Goal: Task Accomplishment & Management: Use online tool/utility

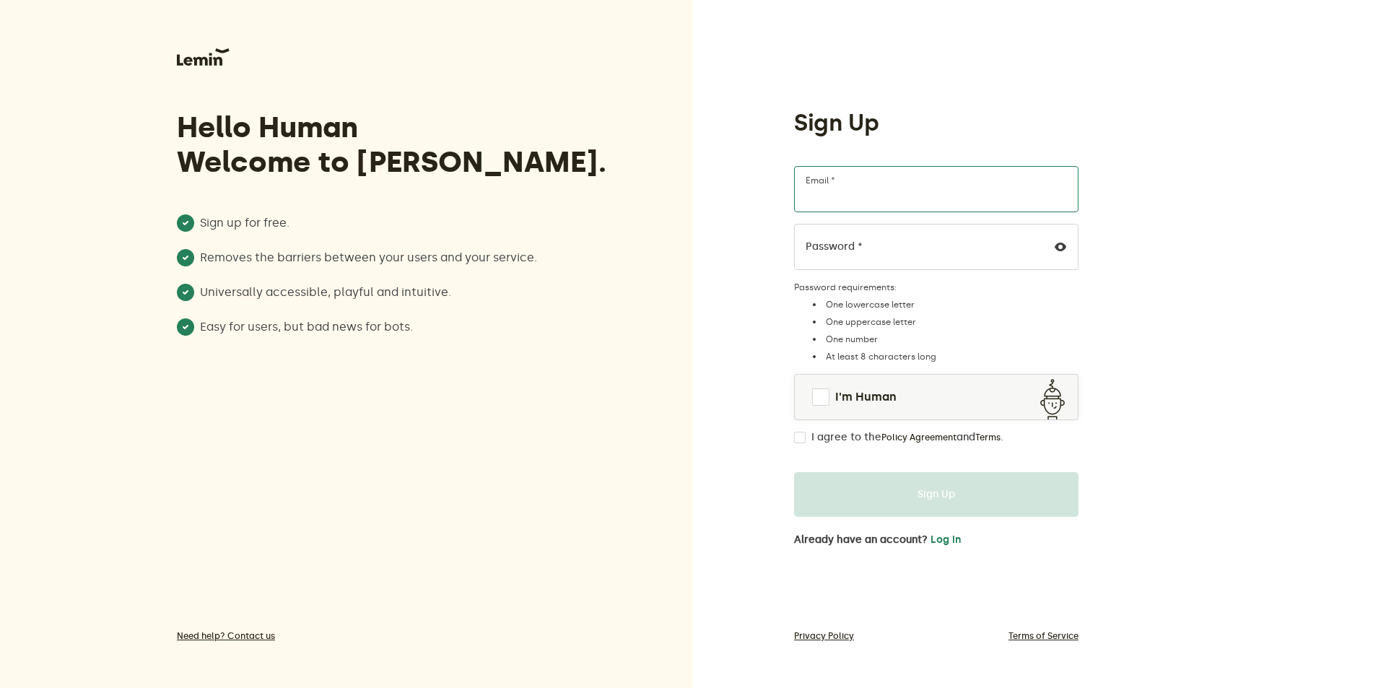
click at [937, 175] on input "Email *" at bounding box center [936, 189] width 285 height 46
type input "[EMAIL_ADDRESS][DOMAIN_NAME]"
click at [822, 406] on link "I'm Human" at bounding box center [936, 397] width 283 height 35
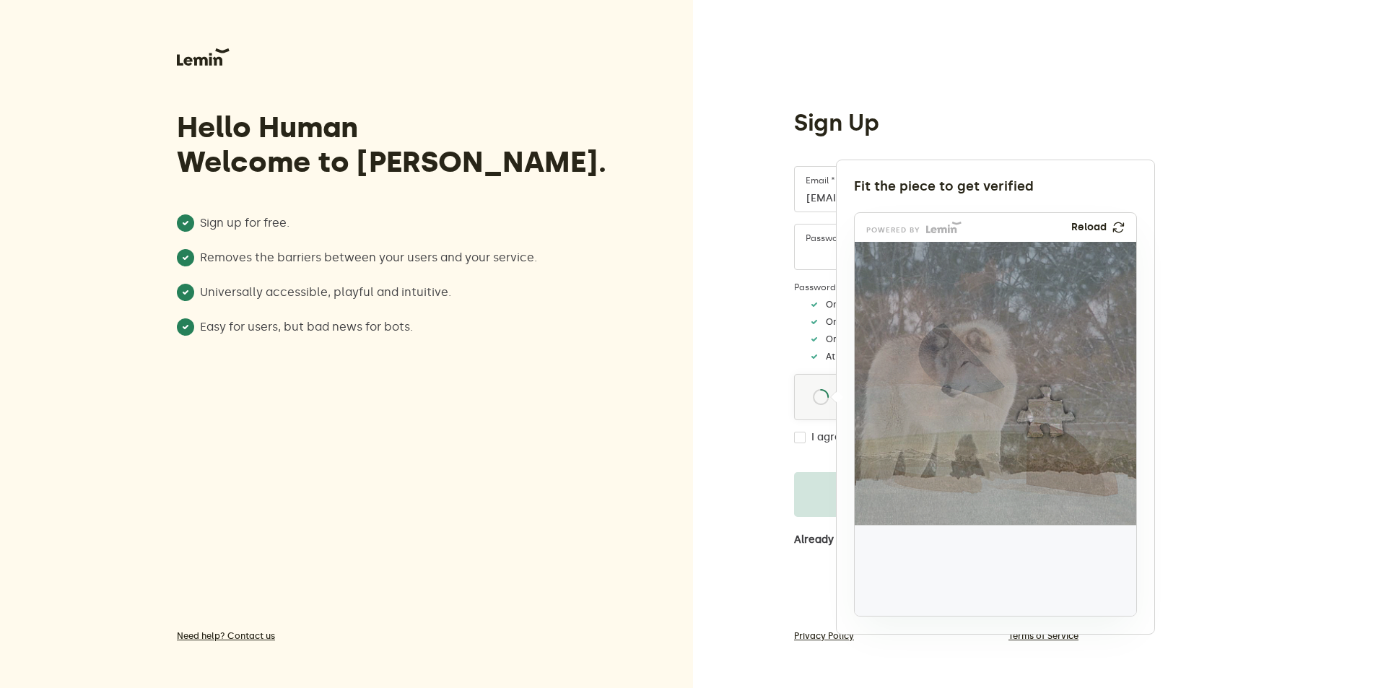
drag, startPoint x: 905, startPoint y: 573, endPoint x: 1050, endPoint y: 415, distance: 214.1
click at [1050, 415] on img at bounding box center [950, 507] width 467 height 283
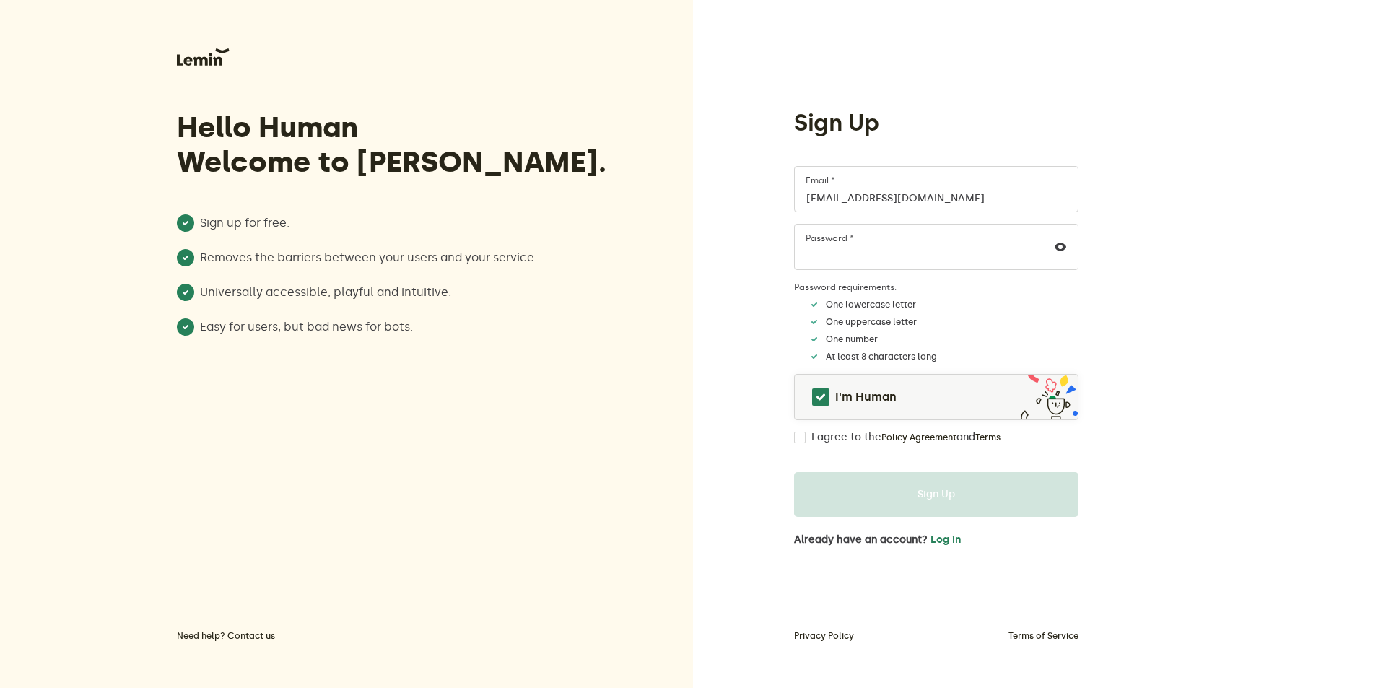
click at [802, 438] on input "I agree to the Policy Agreement and Terms ." at bounding box center [800, 438] width 12 height 12
checkbox input "true"
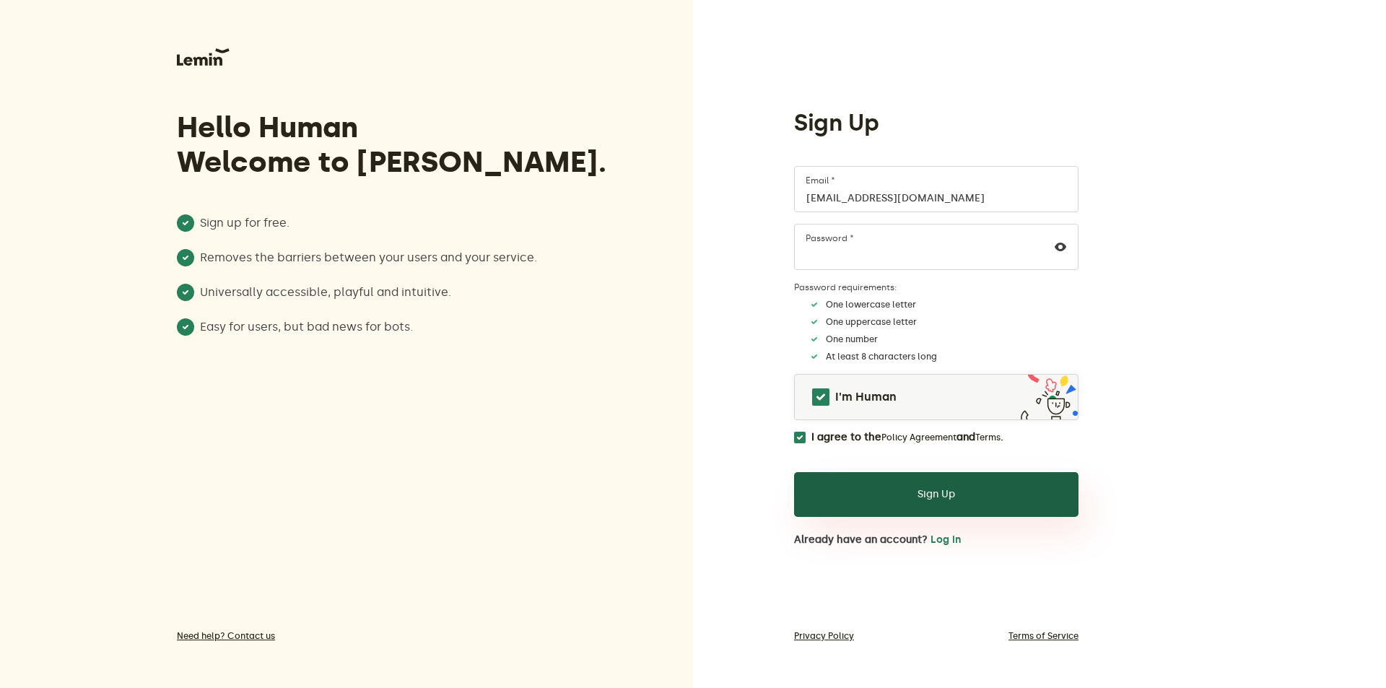
click at [912, 503] on button "Sign Up" at bounding box center [936, 494] width 285 height 45
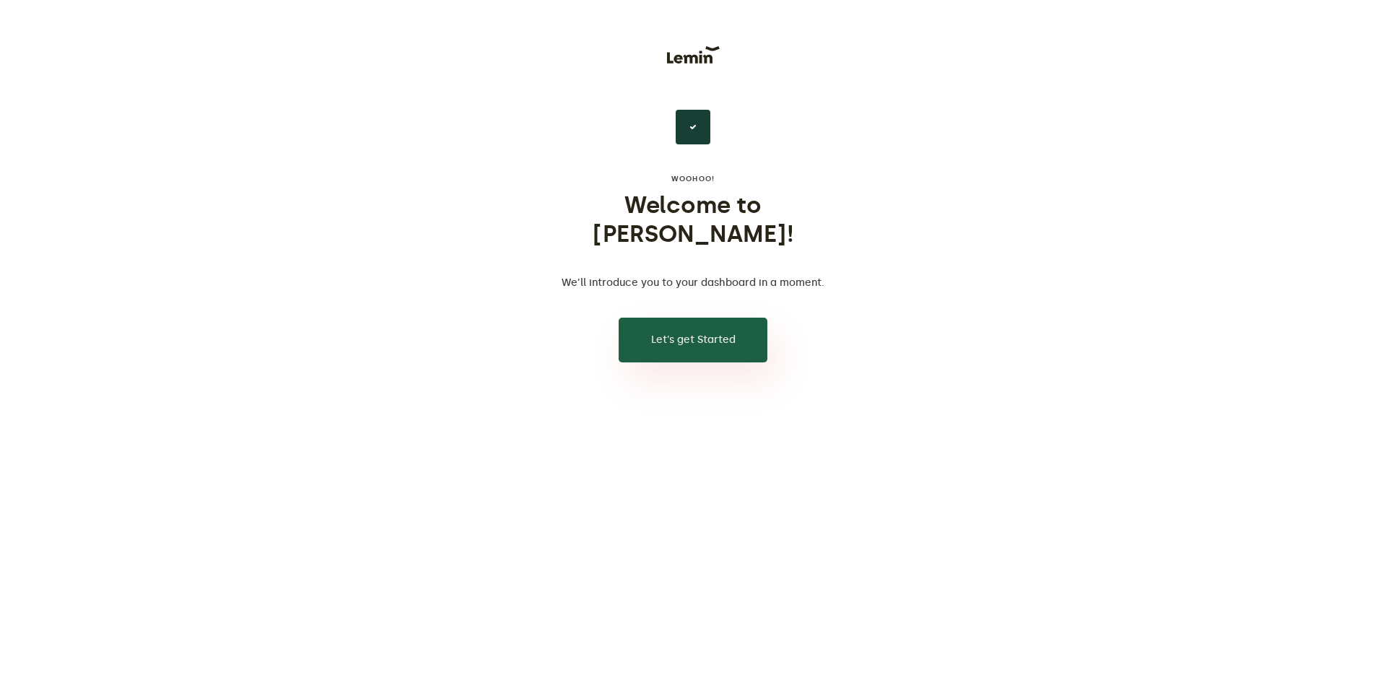
click at [699, 324] on button "Let’s get Started" at bounding box center [693, 340] width 149 height 45
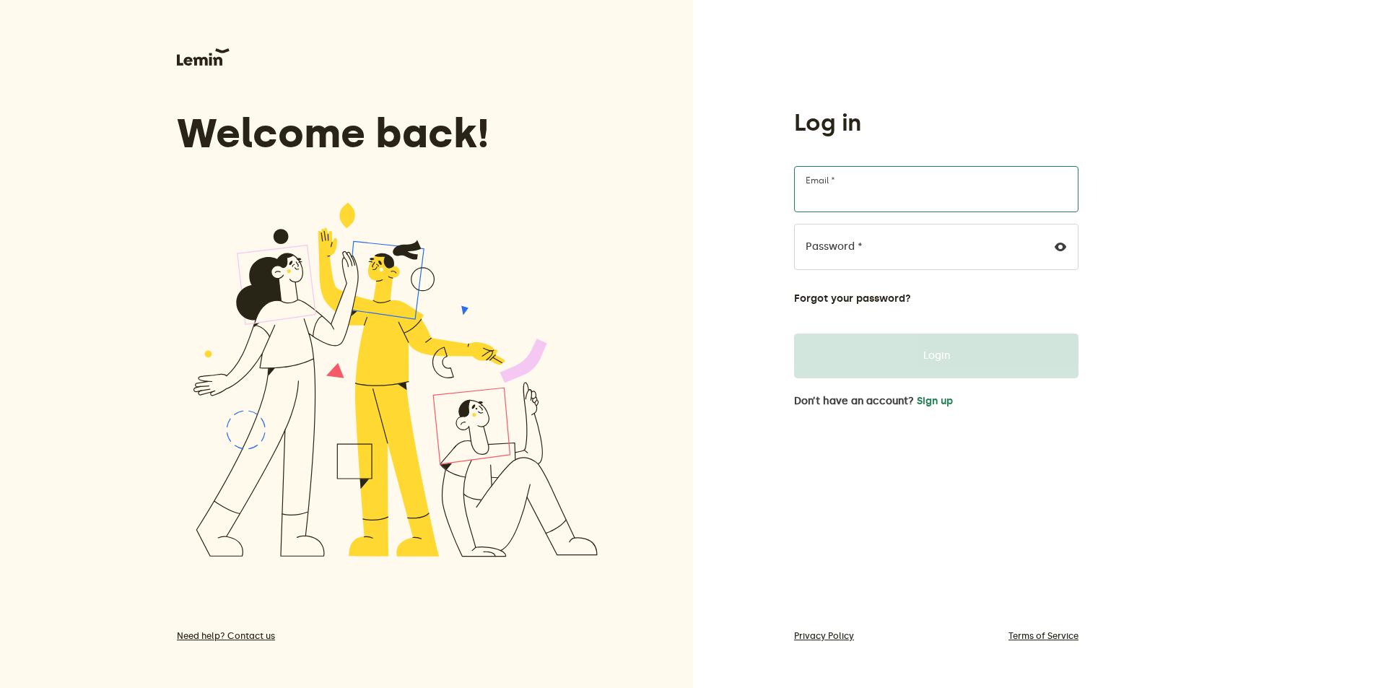
type input "[EMAIL_ADDRESS][DOMAIN_NAME]"
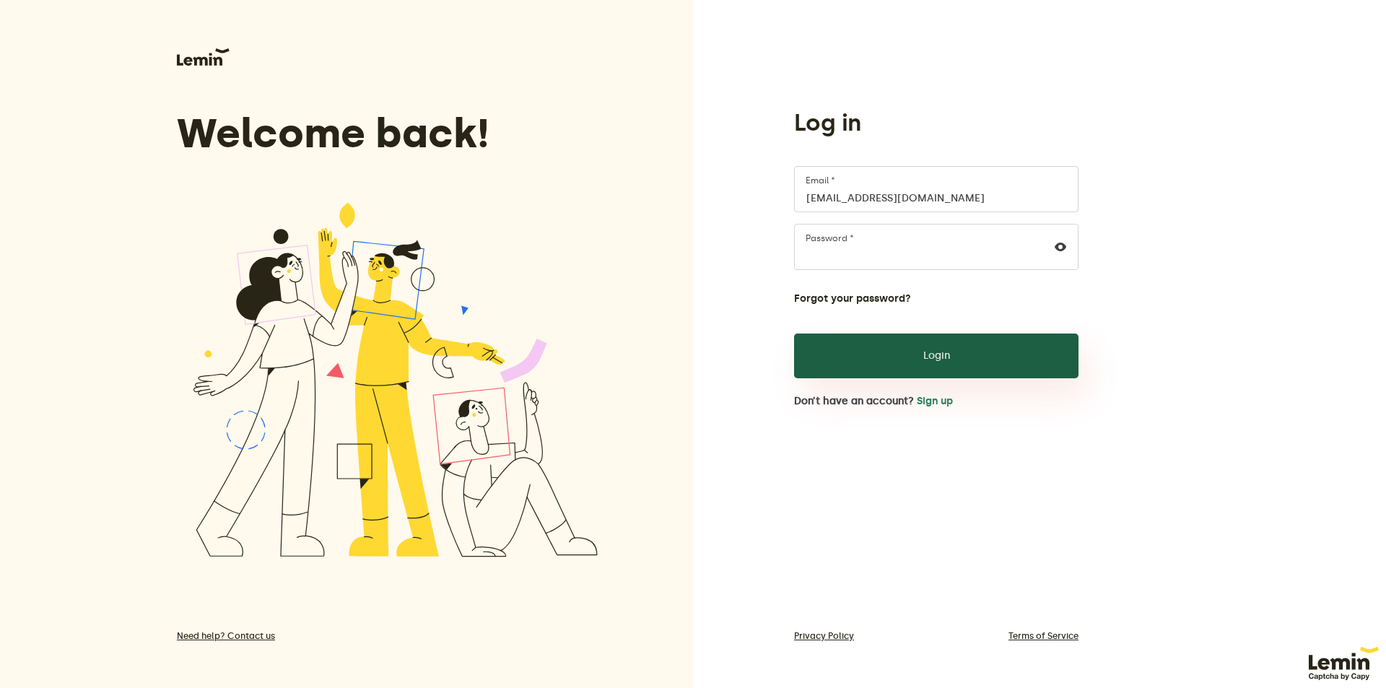
click at [891, 358] on button "Login" at bounding box center [936, 356] width 285 height 45
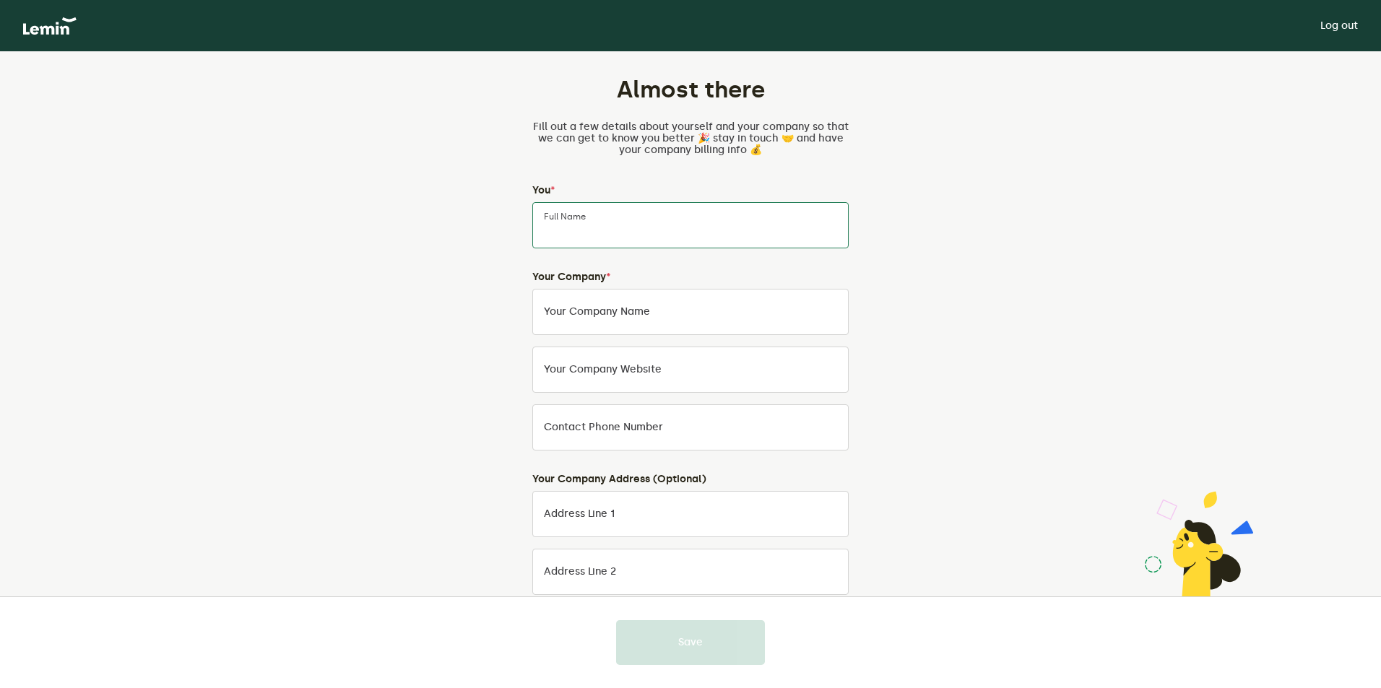
click at [618, 230] on input "Full Name" at bounding box center [690, 225] width 316 height 46
type input "Bogdan Mihesan"
type input "0765039033"
type input "Soporului 7"
type input "Cluj-Napoca"
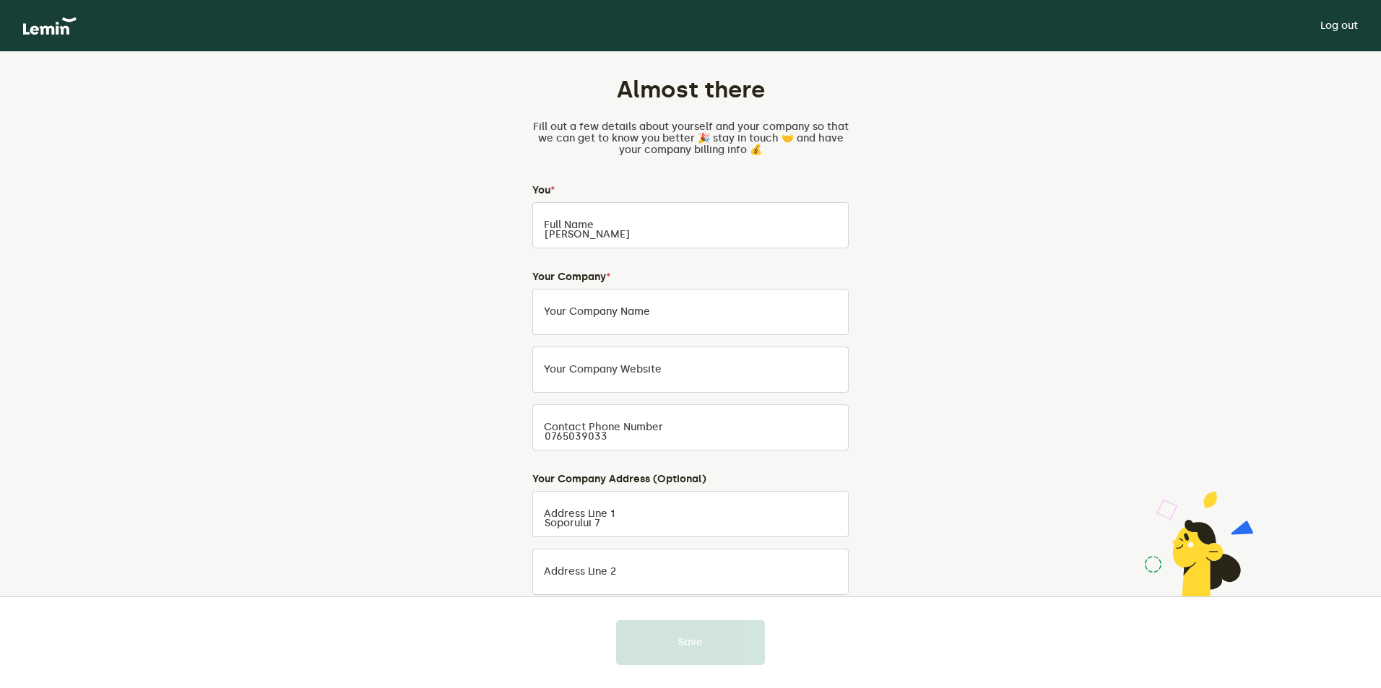
type input "Cluj"
type input "400482"
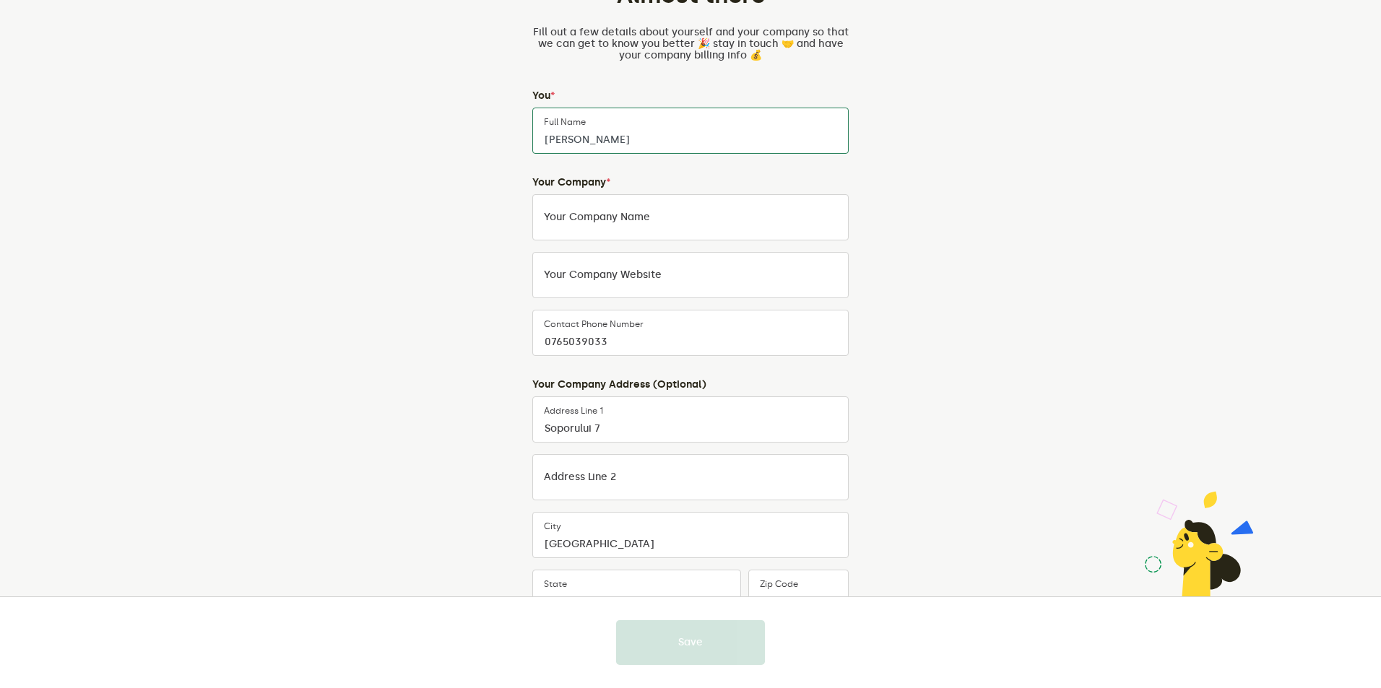
scroll to position [13, 0]
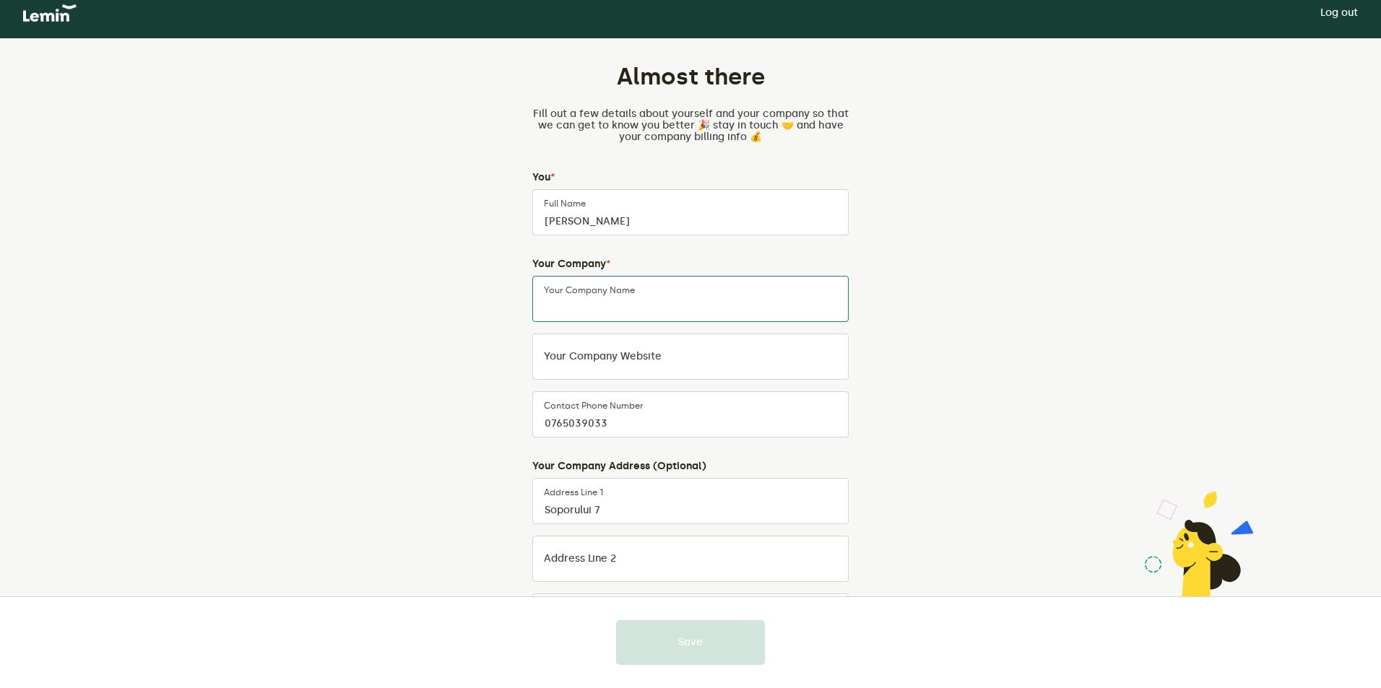
click at [692, 311] on input "Your Company Name" at bounding box center [690, 299] width 316 height 46
type input "Ioani2"
click at [663, 353] on input "Your company website" at bounding box center [690, 357] width 316 height 46
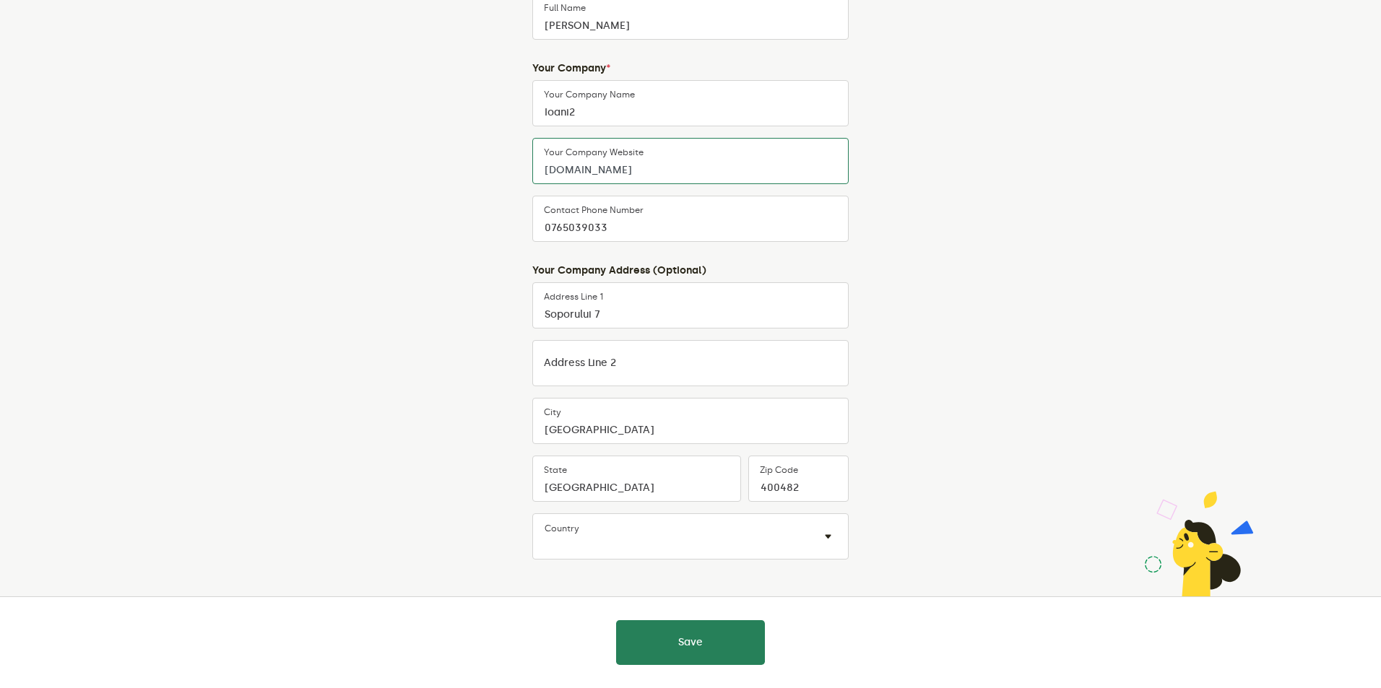
scroll to position [230, 0]
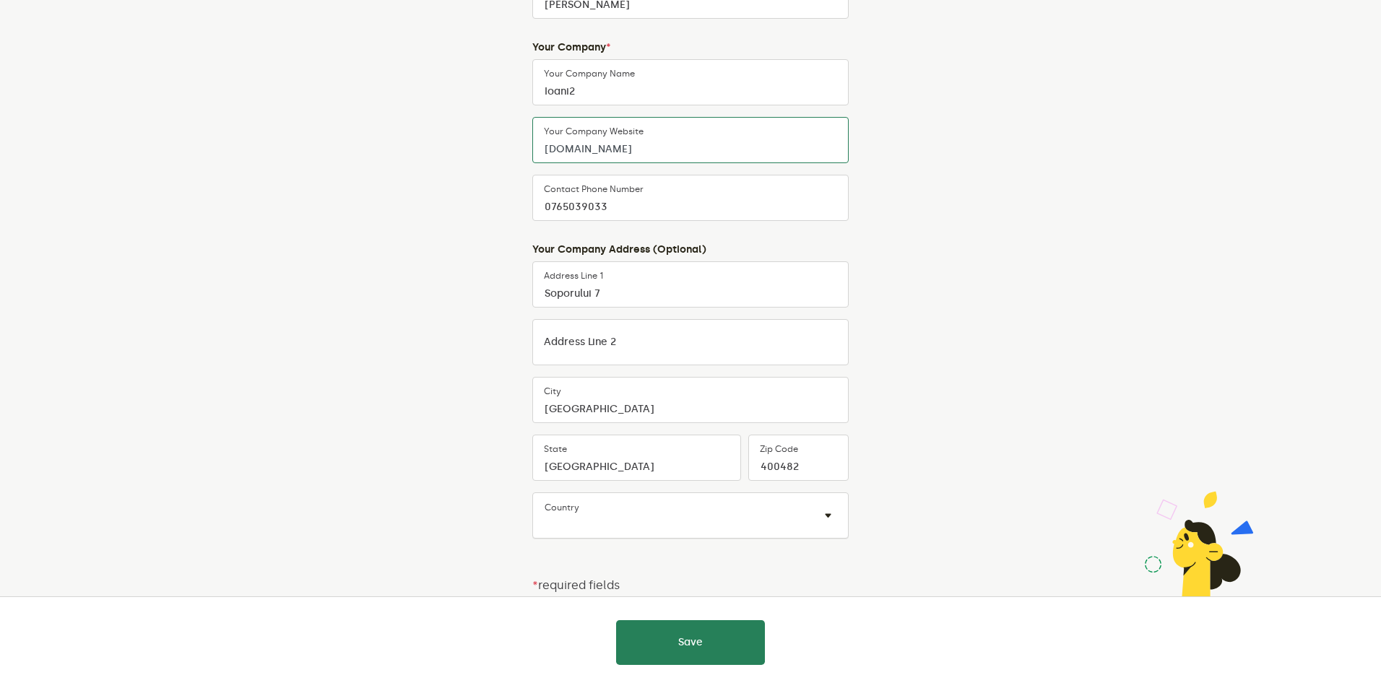
type input "Ionia2.to"
click at [628, 530] on input "text" at bounding box center [675, 524] width 263 height 17
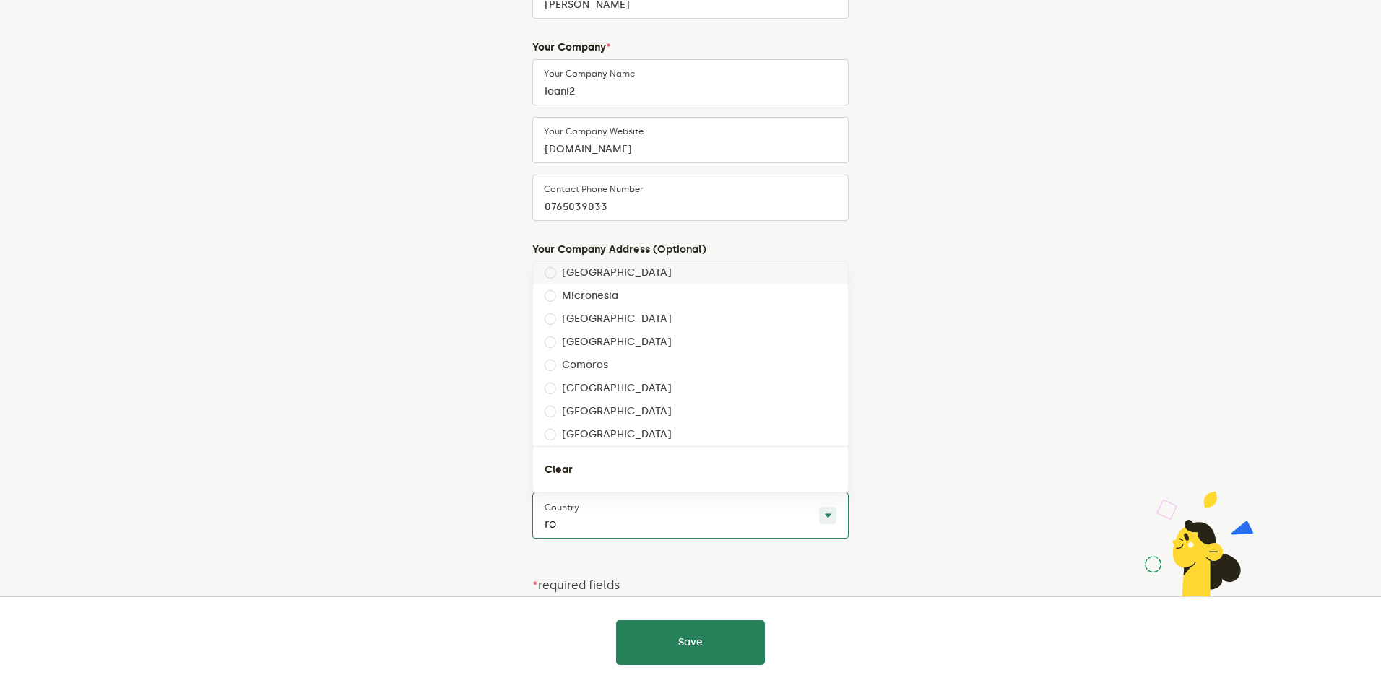
type input "rom"
click at [602, 434] on label "Romania" at bounding box center [617, 435] width 110 height 12
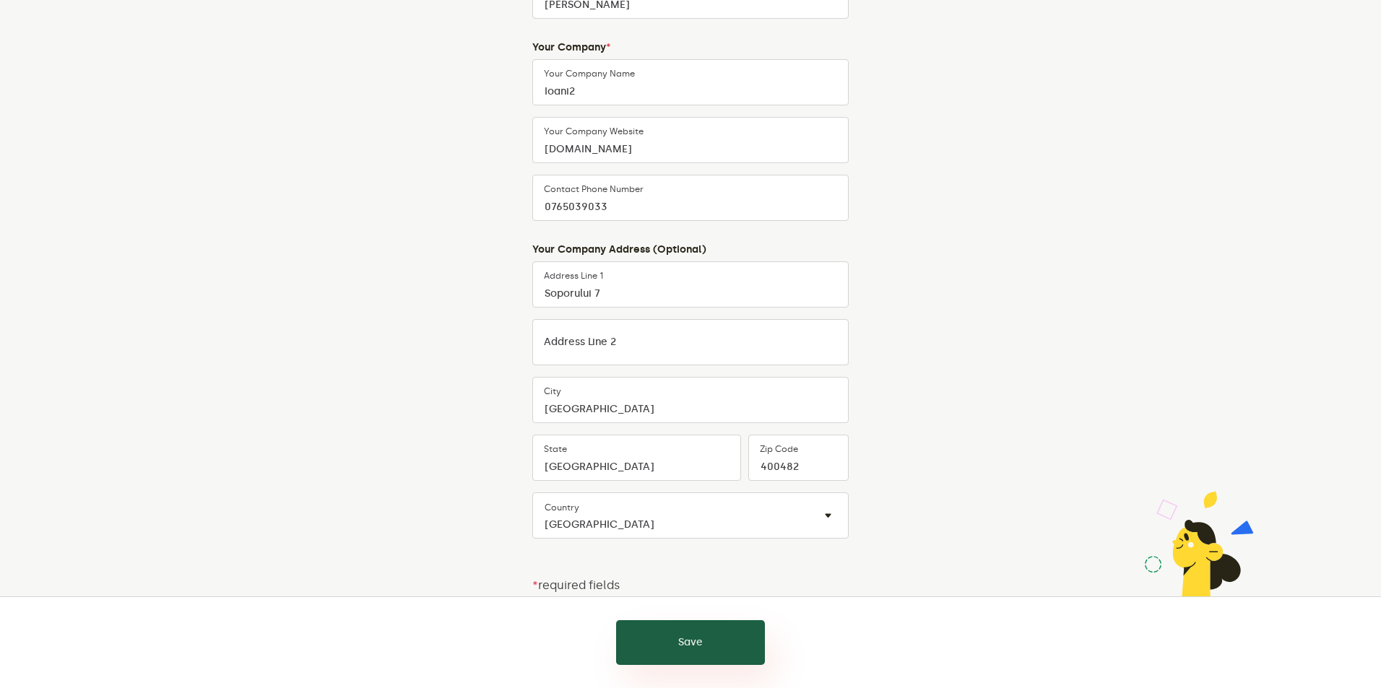
click at [681, 638] on button "Save" at bounding box center [690, 642] width 149 height 45
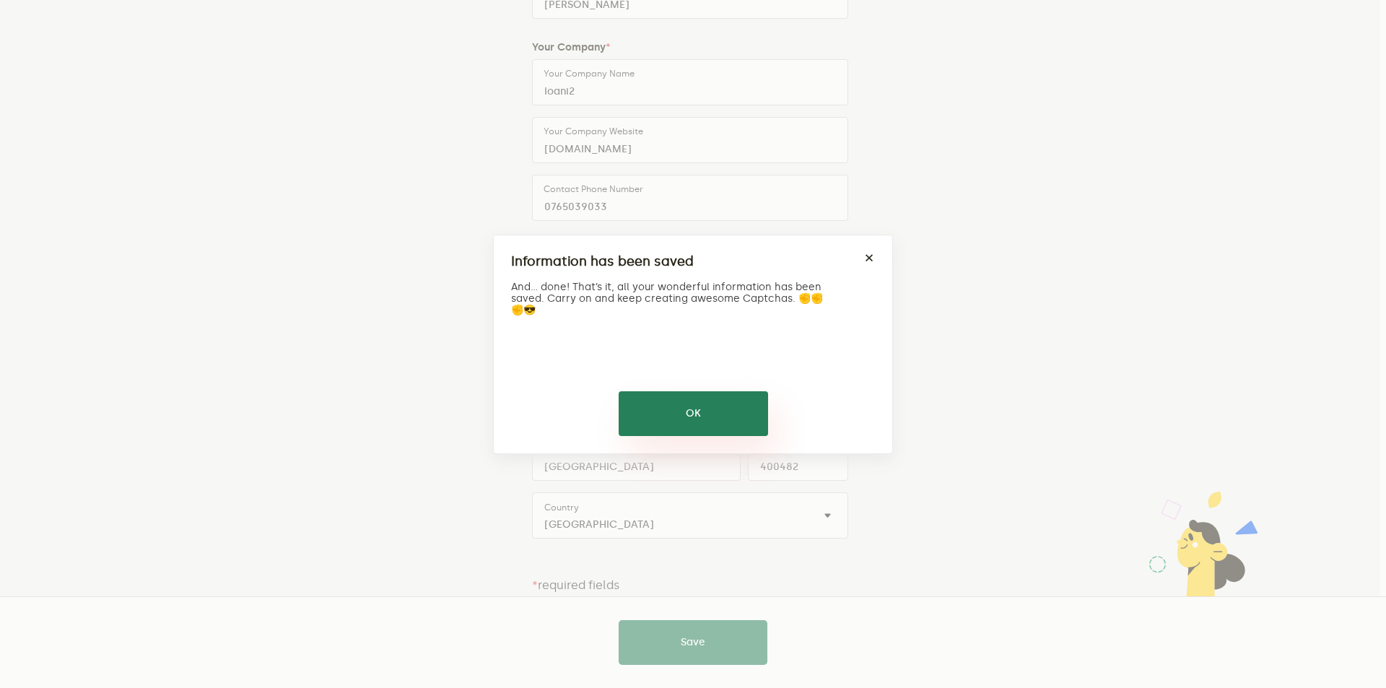
click at [680, 420] on button "OK" at bounding box center [693, 413] width 149 height 45
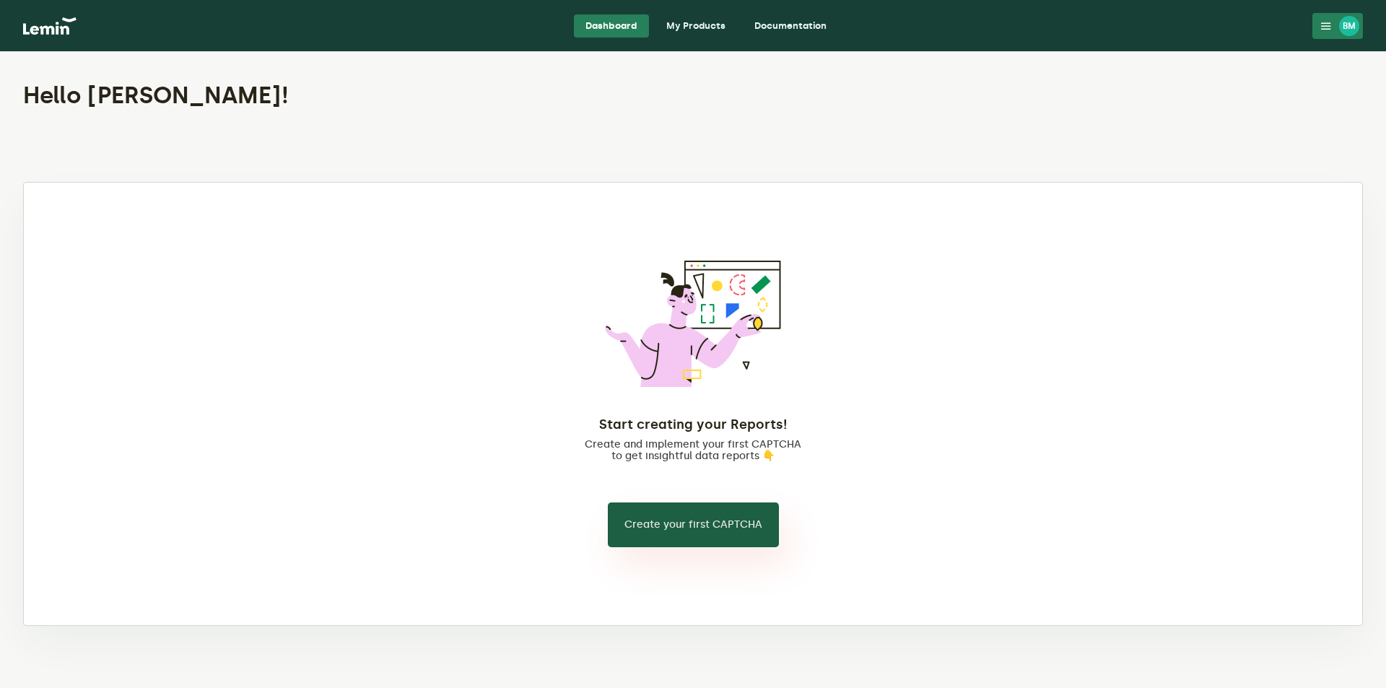
click at [687, 539] on button "Create your first CAPTCHA" at bounding box center [693, 525] width 171 height 45
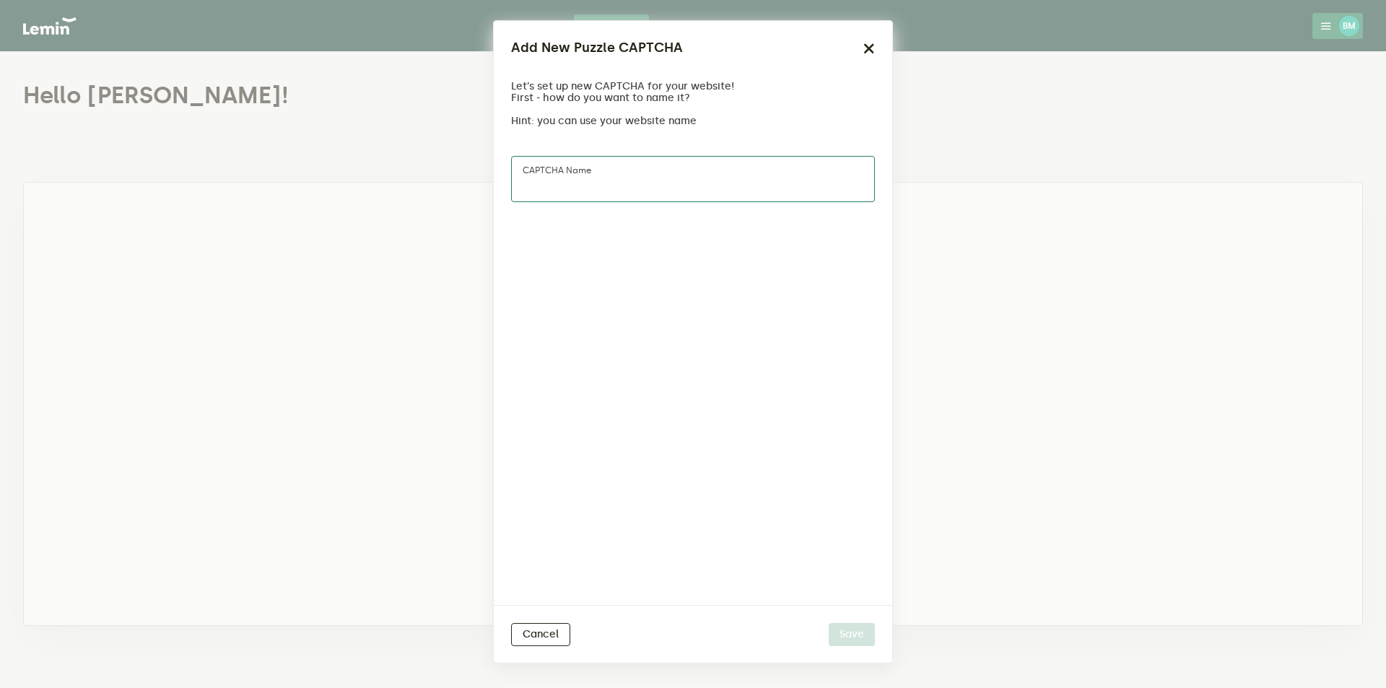
click at [655, 183] on input "CAPTCHA name" at bounding box center [693, 179] width 364 height 46
type input "Test Captha Ionia2"
click at [849, 638] on button "Save" at bounding box center [852, 634] width 46 height 23
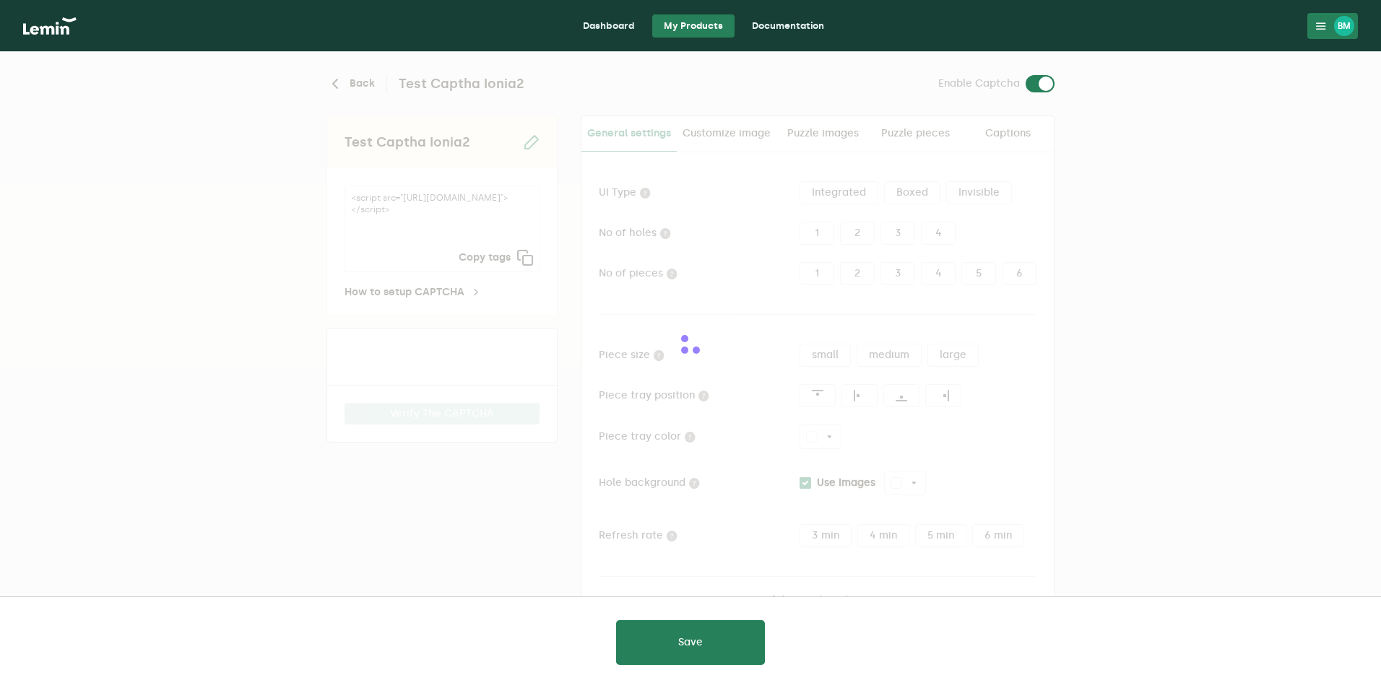
type input "white"
checkbox input "true"
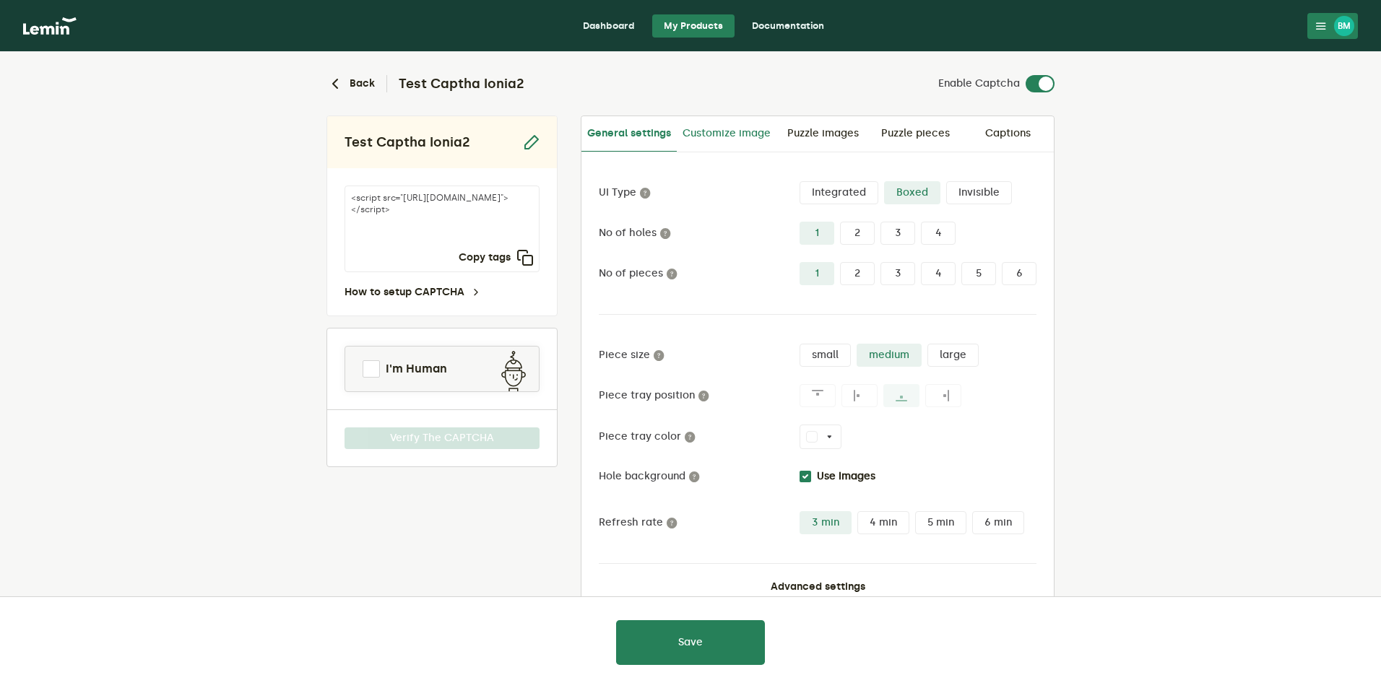
click at [712, 144] on link "Customize image" at bounding box center [727, 133] width 100 height 35
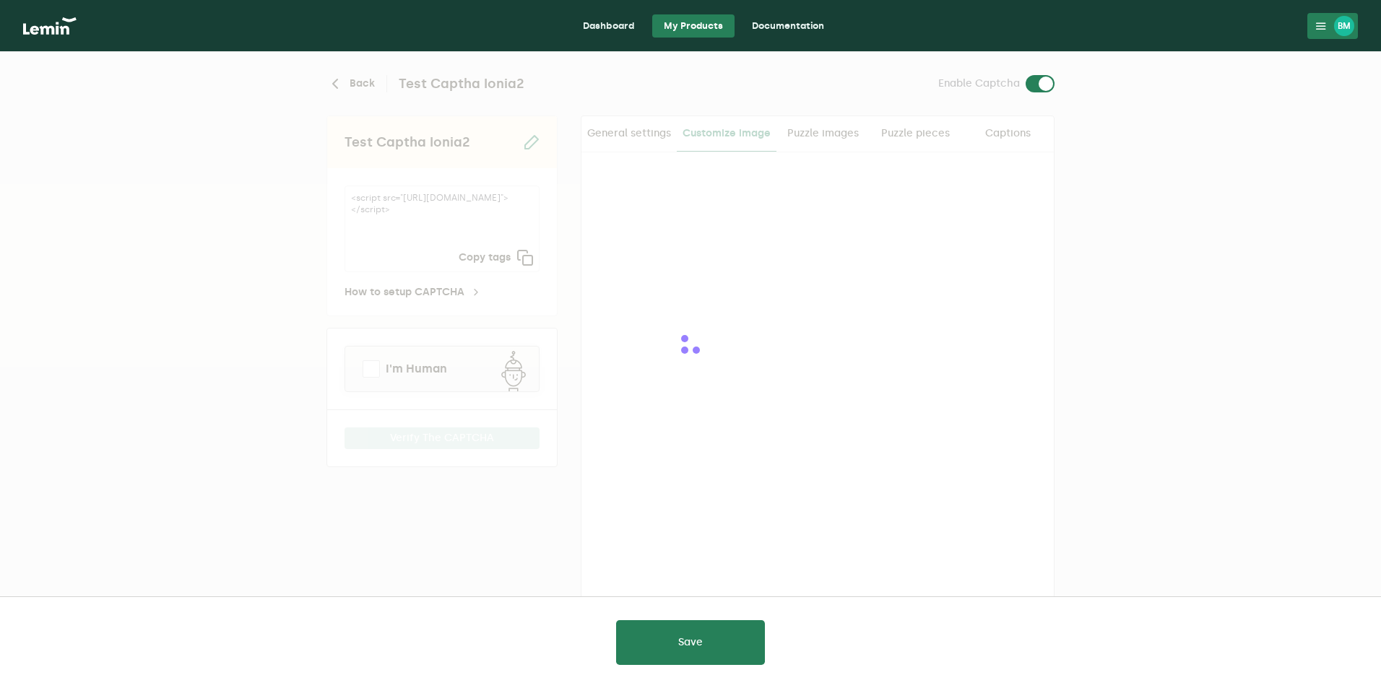
checkbox input "true"
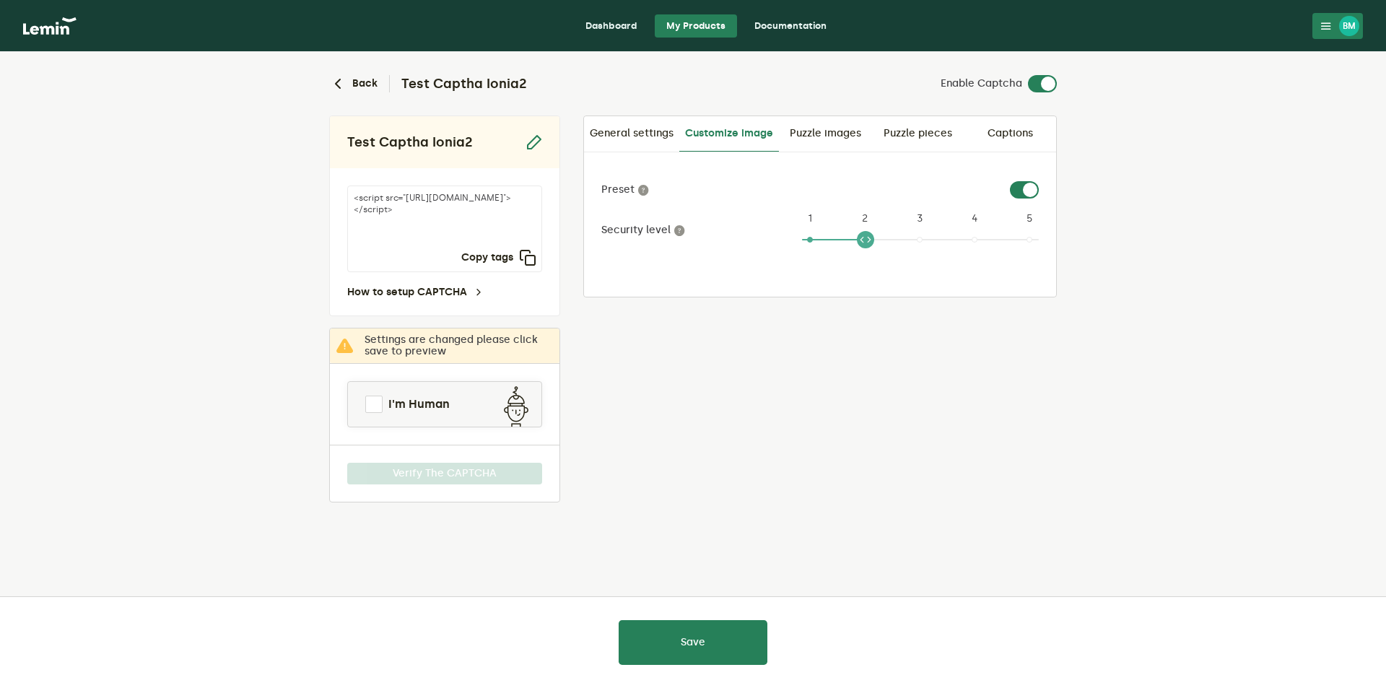
drag, startPoint x: 809, startPoint y: 240, endPoint x: 854, endPoint y: 240, distance: 44.0
click at [854, 240] on ngx-slider "2 1 2 3 4 5" at bounding box center [920, 245] width 237 height 12
click at [368, 403] on span at bounding box center [373, 404] width 17 height 17
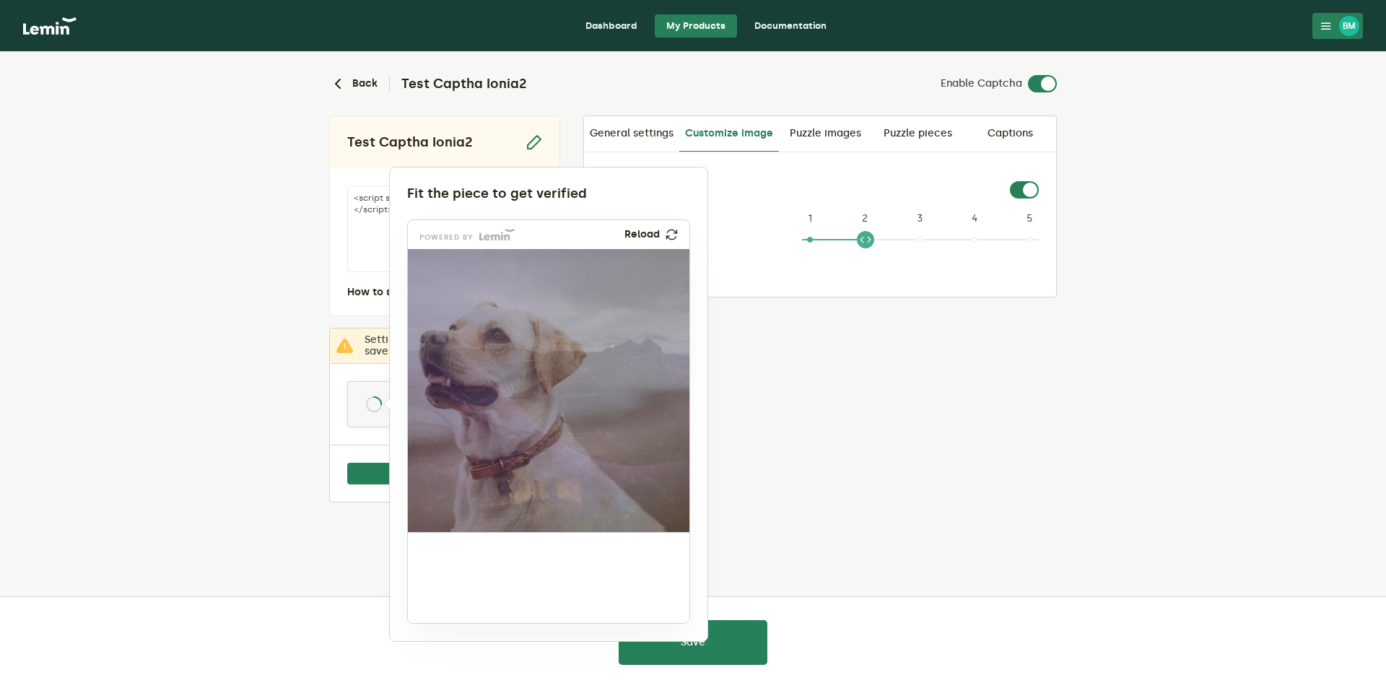
drag, startPoint x: 460, startPoint y: 593, endPoint x: 514, endPoint y: 384, distance: 215.6
click at [514, 384] on img at bounding box center [411, 465] width 467 height 283
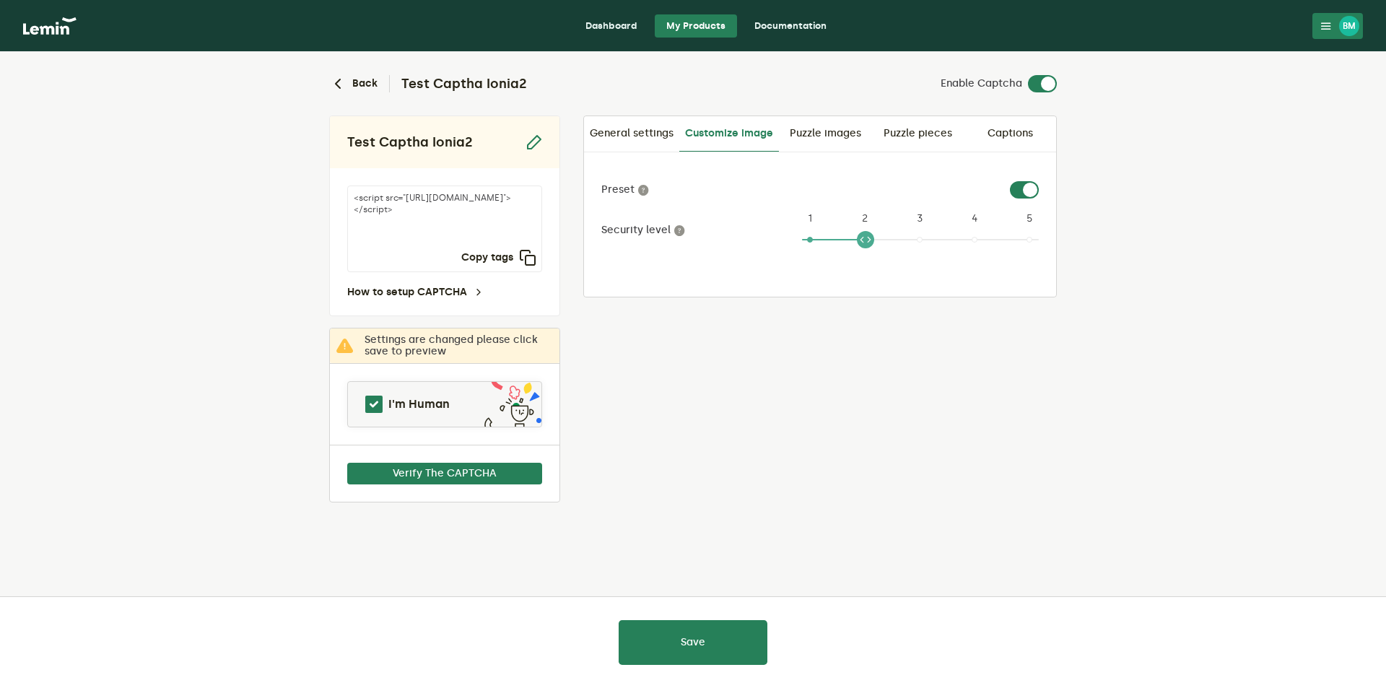
click at [820, 136] on div at bounding box center [693, 344] width 1386 height 688
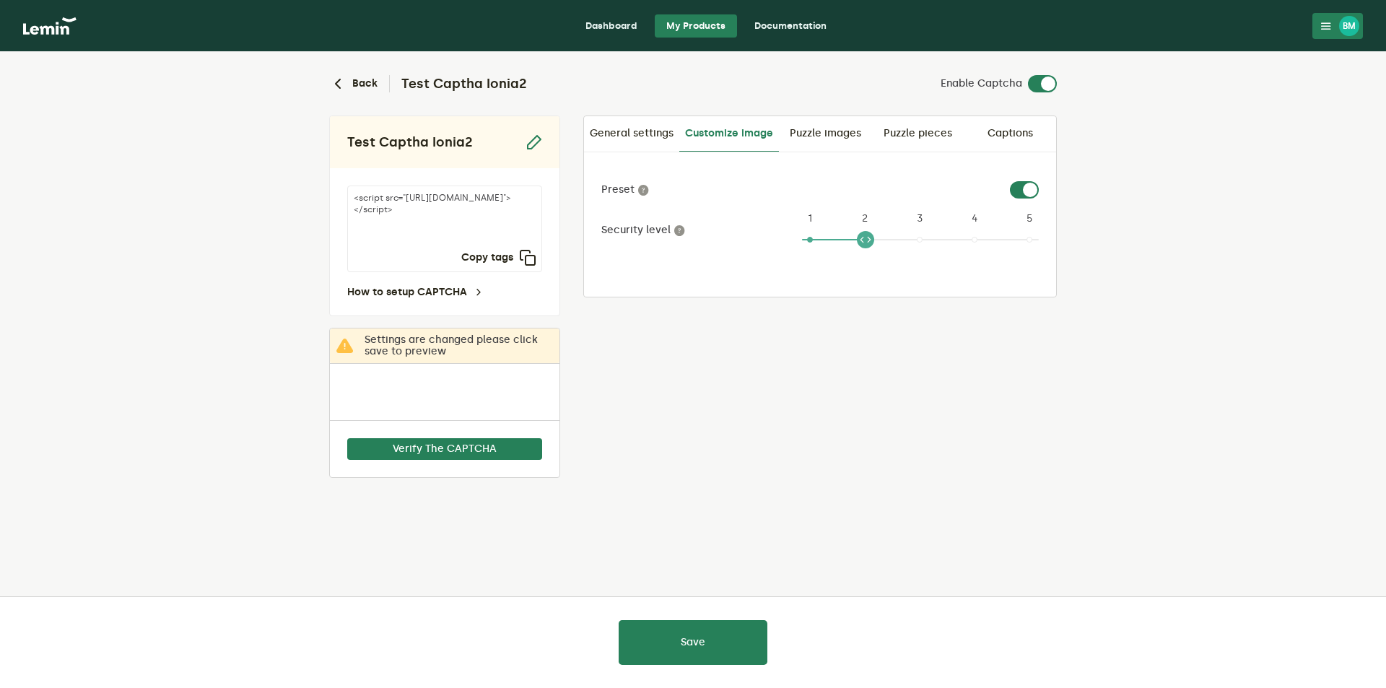
click at [820, 136] on link "Puzzle images" at bounding box center [825, 133] width 92 height 35
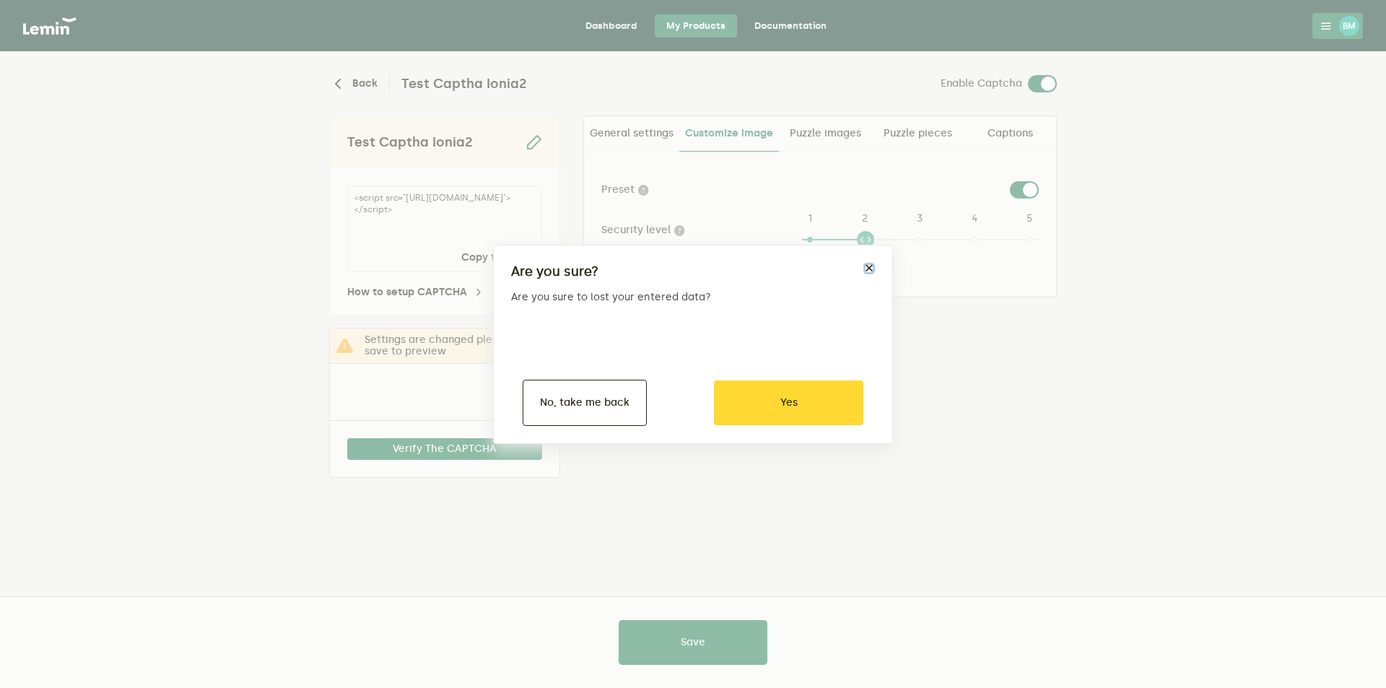
click at [868, 269] on button "×" at bounding box center [870, 269] width 12 height 12
